Goal: Entertainment & Leisure: Consume media (video, audio)

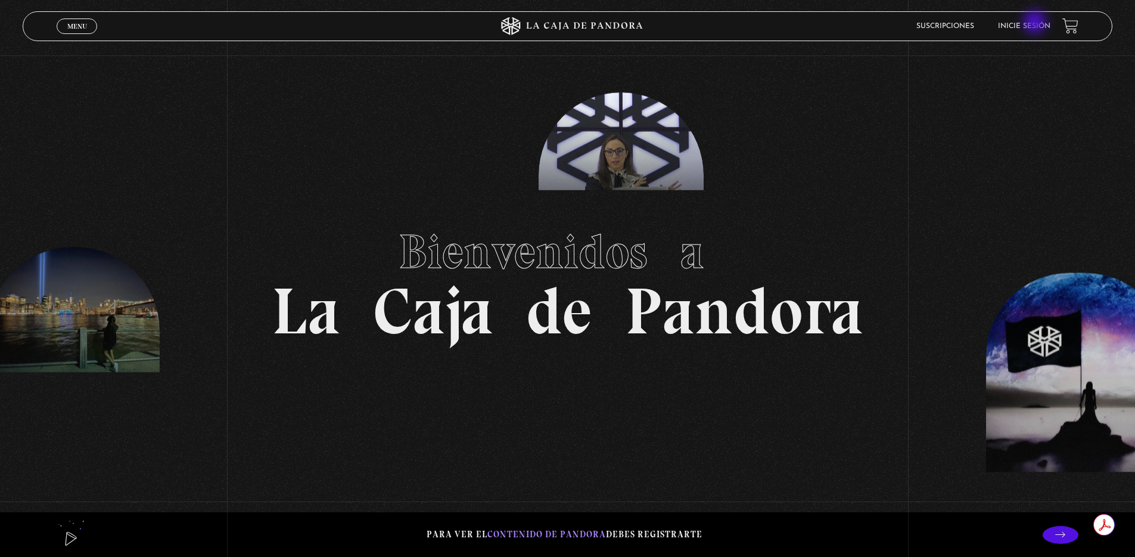
click at [1036, 23] on link "Inicie sesión" at bounding box center [1024, 26] width 52 height 7
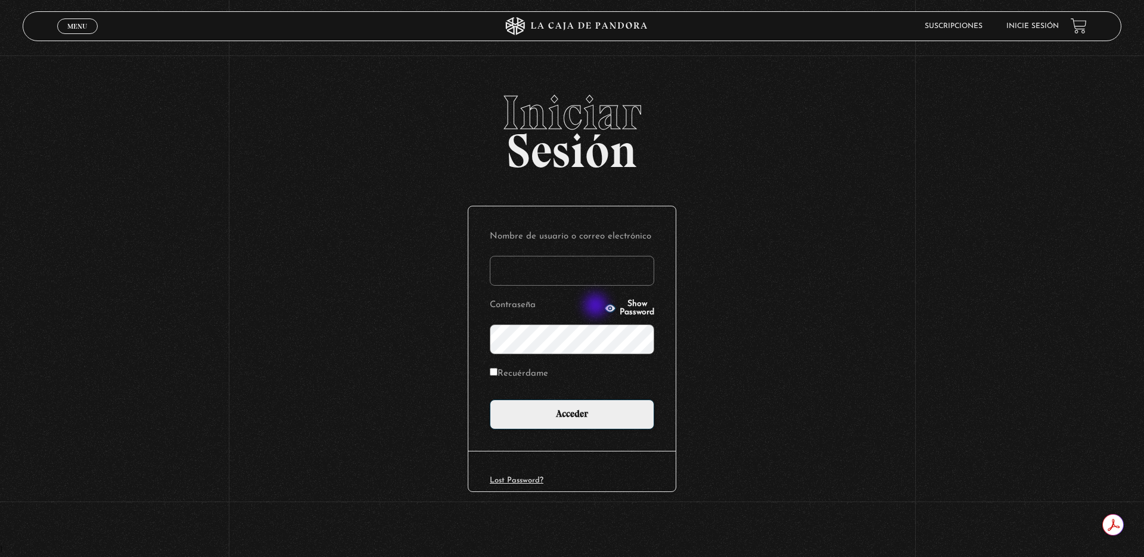
type input "Wely"
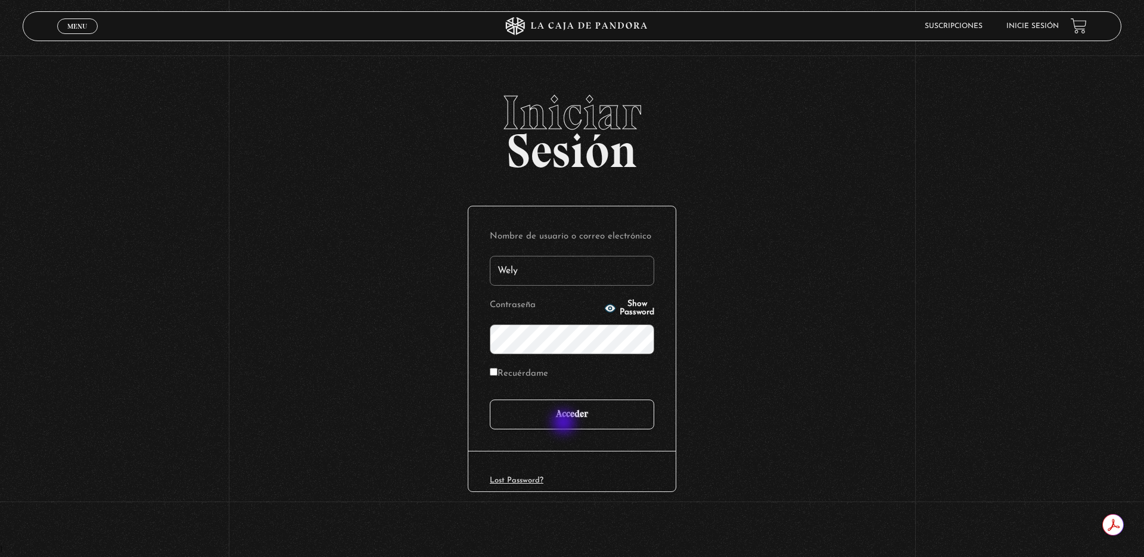
click at [566, 423] on input "Acceder" at bounding box center [572, 414] width 164 height 30
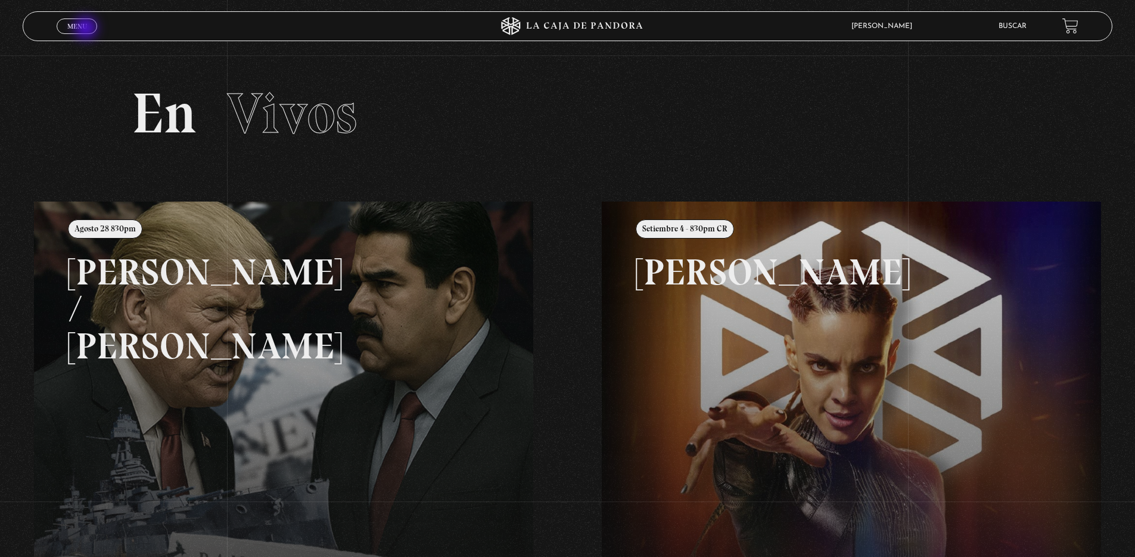
click at [87, 29] on link "Menu Cerrar" at bounding box center [77, 25] width 41 height 15
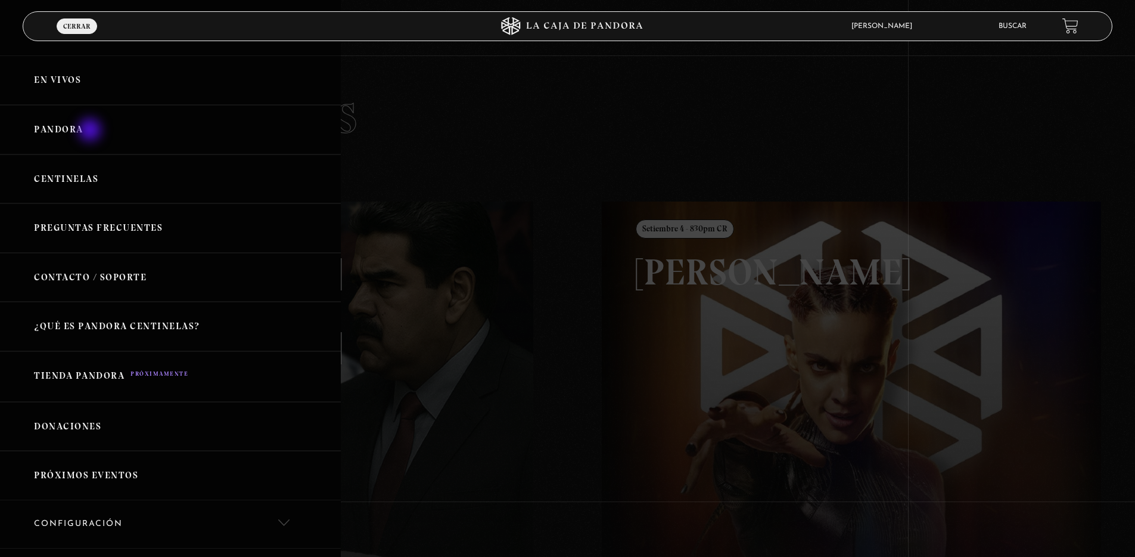
click at [91, 131] on link "Pandora" at bounding box center [170, 129] width 341 height 49
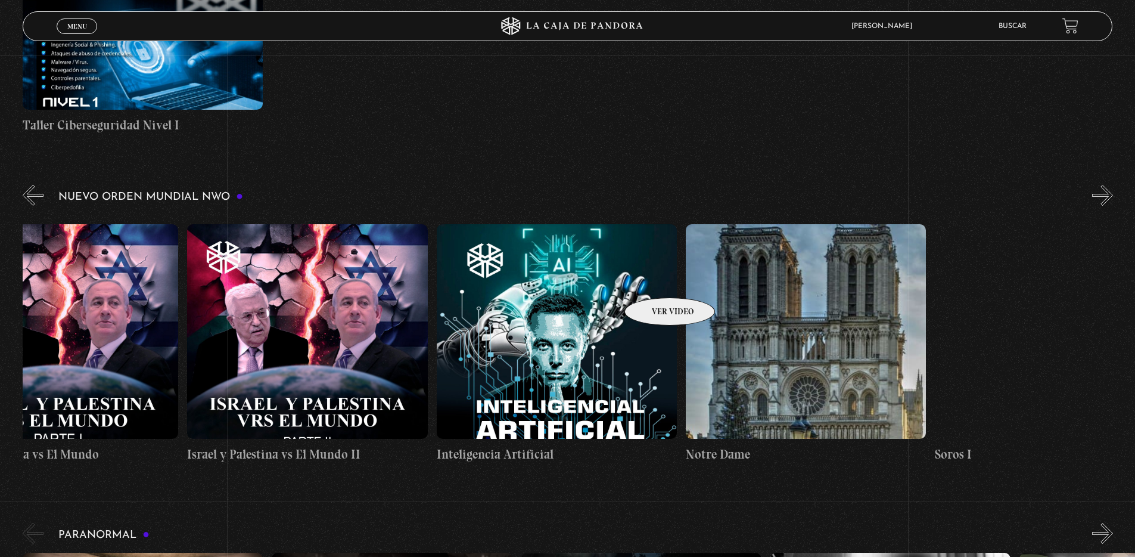
scroll to position [0, 18568]
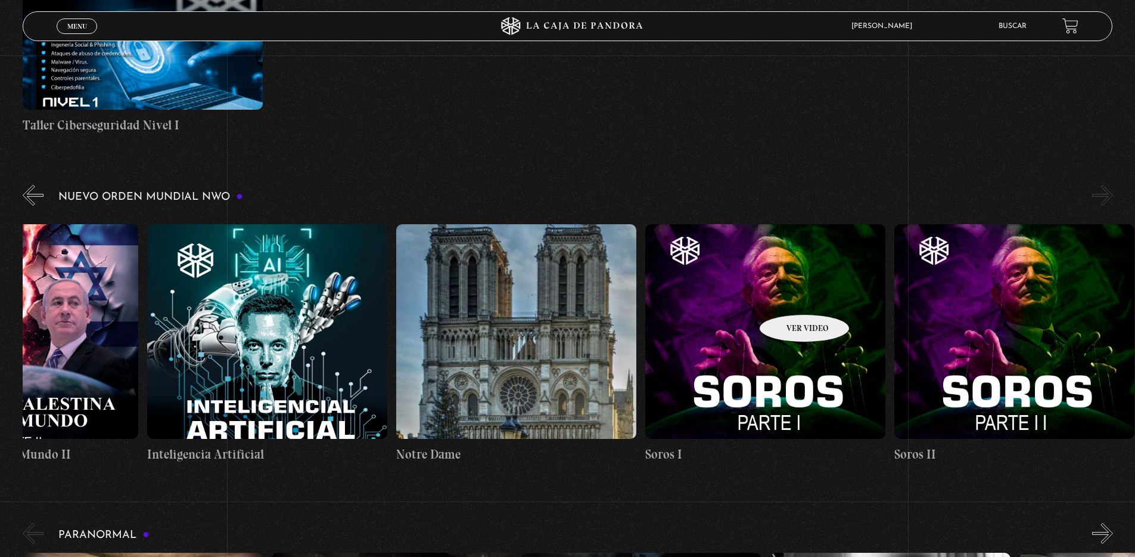
click at [789, 296] on figure at bounding box center [765, 331] width 240 height 215
click at [767, 308] on figure at bounding box center [765, 331] width 240 height 215
click at [744, 294] on figure at bounding box center [765, 331] width 240 height 215
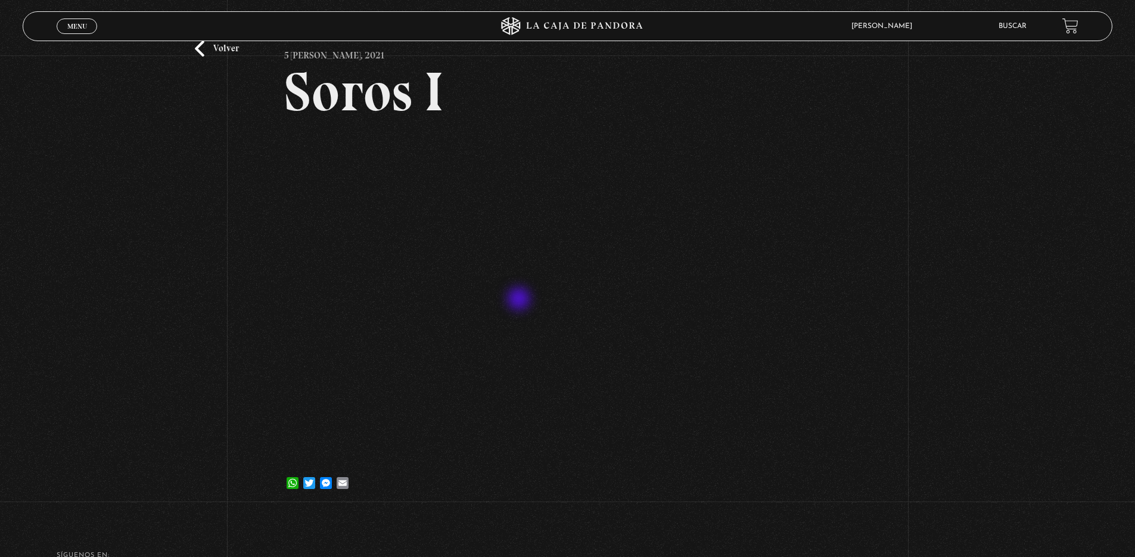
scroll to position [86, 0]
